Goal: Information Seeking & Learning: Learn about a topic

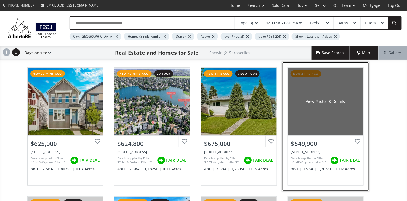
click at [339, 117] on div "View Photos & Details" at bounding box center [325, 102] width 75 height 68
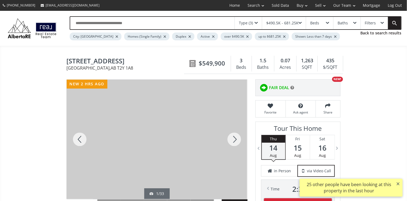
click at [234, 139] on div at bounding box center [234, 140] width 26 height 120
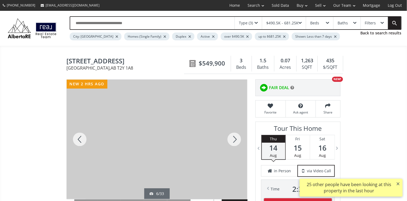
click at [234, 139] on div at bounding box center [234, 140] width 26 height 120
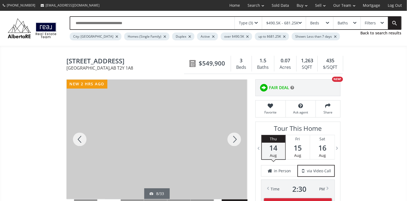
click at [234, 139] on div at bounding box center [234, 140] width 26 height 120
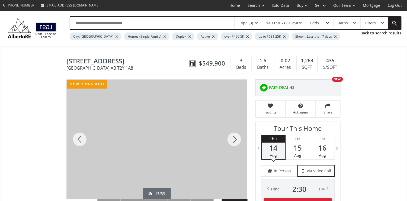
click at [234, 139] on div at bounding box center [234, 140] width 26 height 120
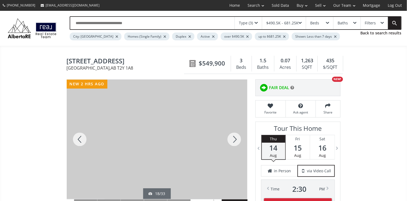
click at [234, 139] on div at bounding box center [234, 140] width 26 height 120
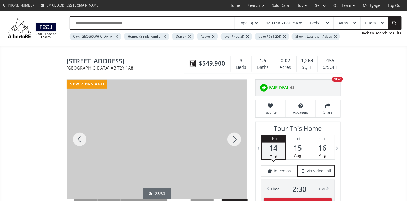
click at [234, 139] on div at bounding box center [234, 140] width 26 height 120
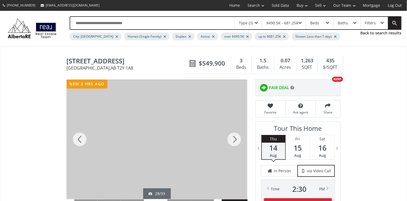
click at [234, 139] on div at bounding box center [234, 140] width 26 height 120
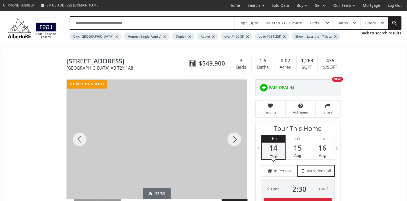
click at [234, 139] on div at bounding box center [234, 140] width 26 height 120
